Goal: Transaction & Acquisition: Subscribe to service/newsletter

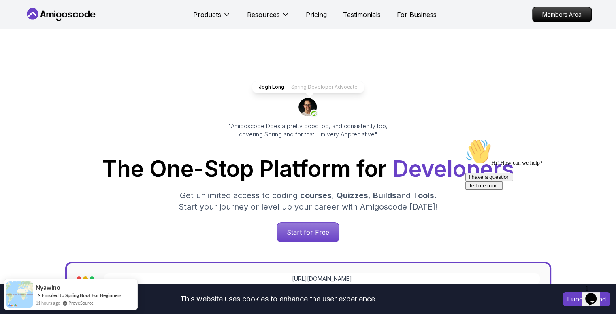
scroll to position [11, 0]
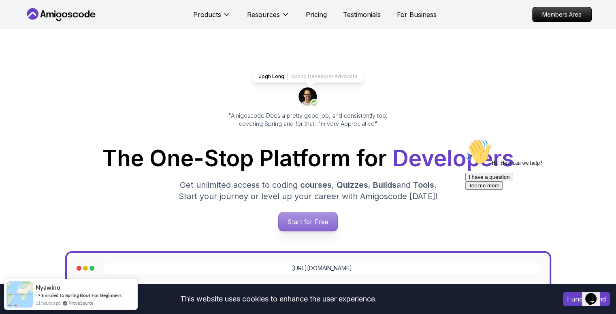
click at [316, 222] on p "Start for Free" at bounding box center [307, 221] width 59 height 19
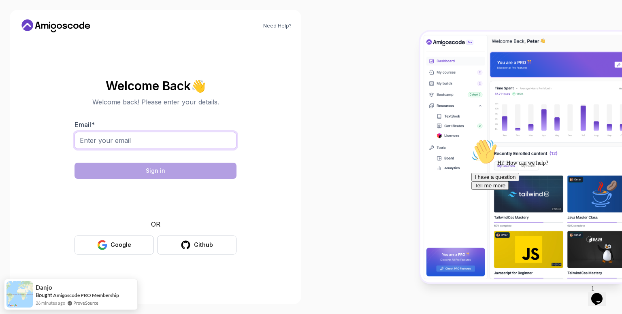
click at [163, 145] on input "Email *" at bounding box center [155, 140] width 162 height 17
click at [431, 89] on body "Need Help? Welcome Back 👋 Welcome back! Please enter your details. Email * [EMA…" at bounding box center [311, 157] width 622 height 314
click at [168, 143] on input "[EMAIL_ADDRESS][DOMAIN_NAME]" at bounding box center [155, 140] width 162 height 17
type input "[EMAIL_ADDRESS][DOMAIN_NAME]"
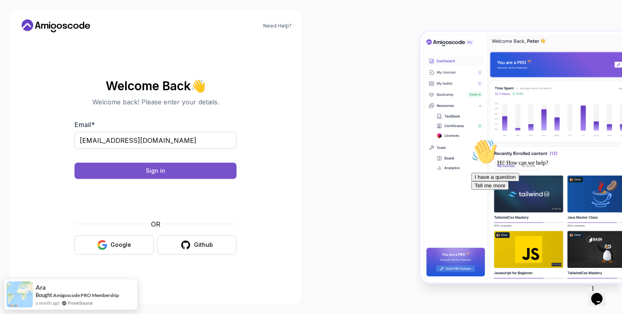
click at [146, 168] on button "Sign in" at bounding box center [155, 171] width 162 height 16
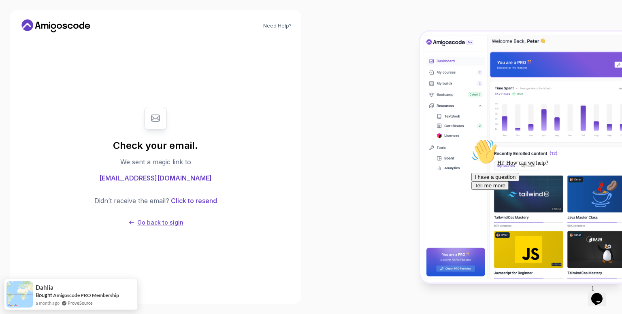
click at [148, 219] on p "Go back to sigin" at bounding box center [160, 223] width 46 height 8
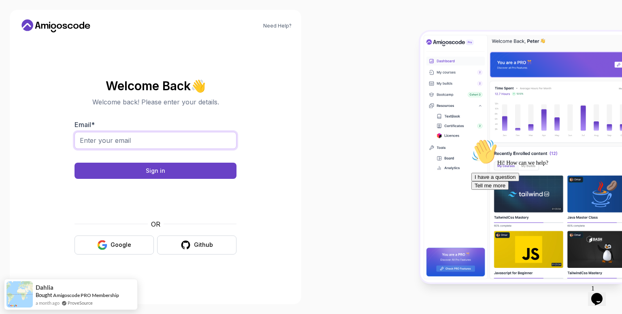
click at [136, 146] on input "Email *" at bounding box center [155, 140] width 162 height 17
type input "[EMAIL_ADDRESS][DOMAIN_NAME]"
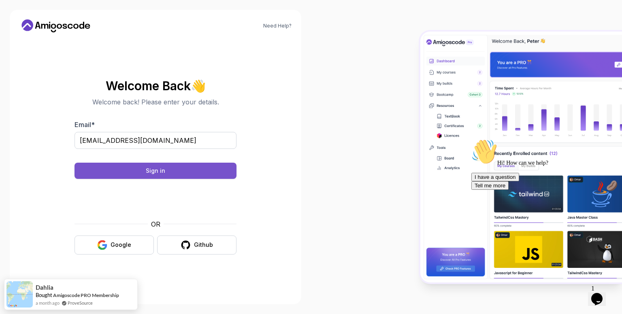
click at [158, 167] on div "Sign in" at bounding box center [155, 171] width 19 height 8
